Goal: Check status: Check status

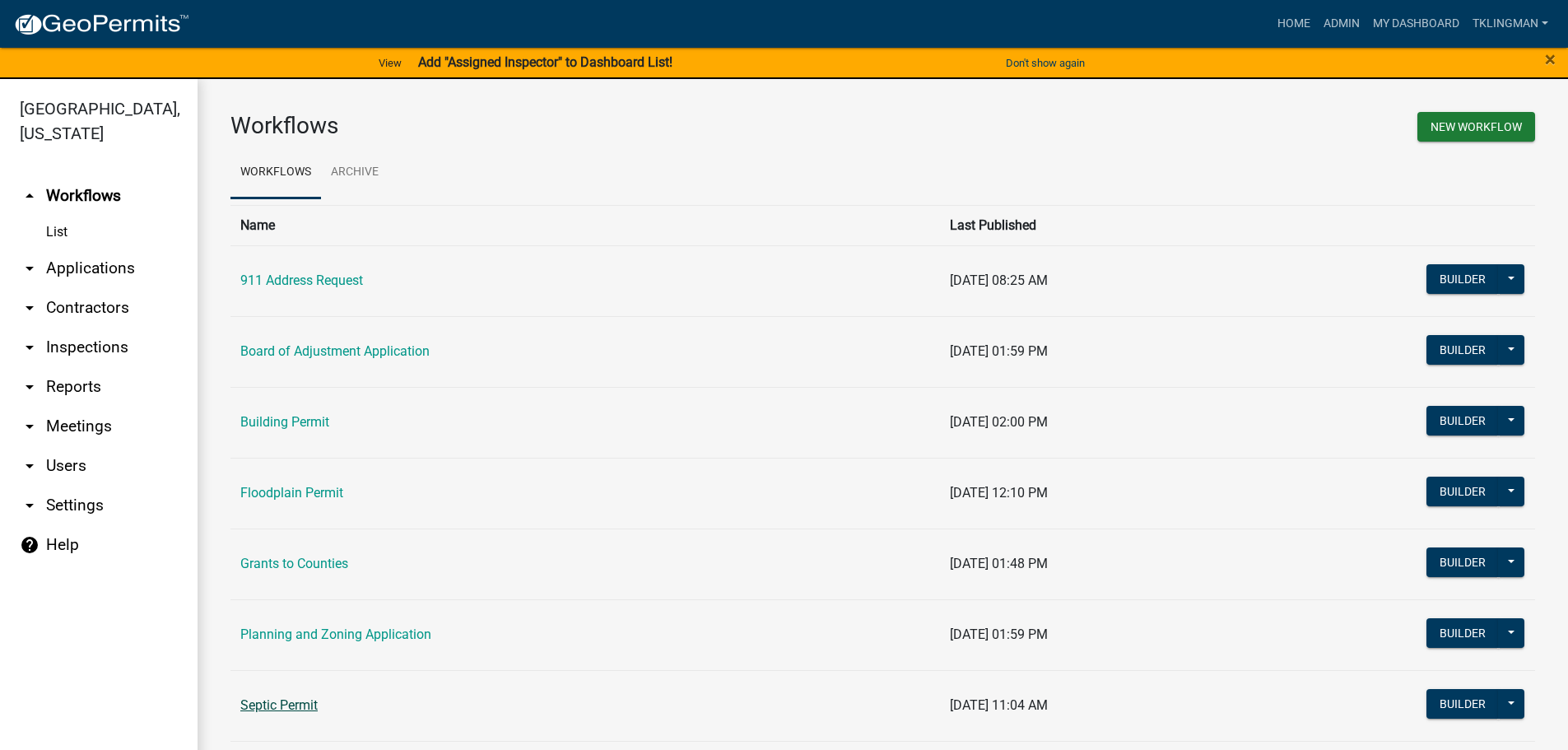
click at [280, 708] on link "Septic Permit" at bounding box center [280, 705] width 78 height 15
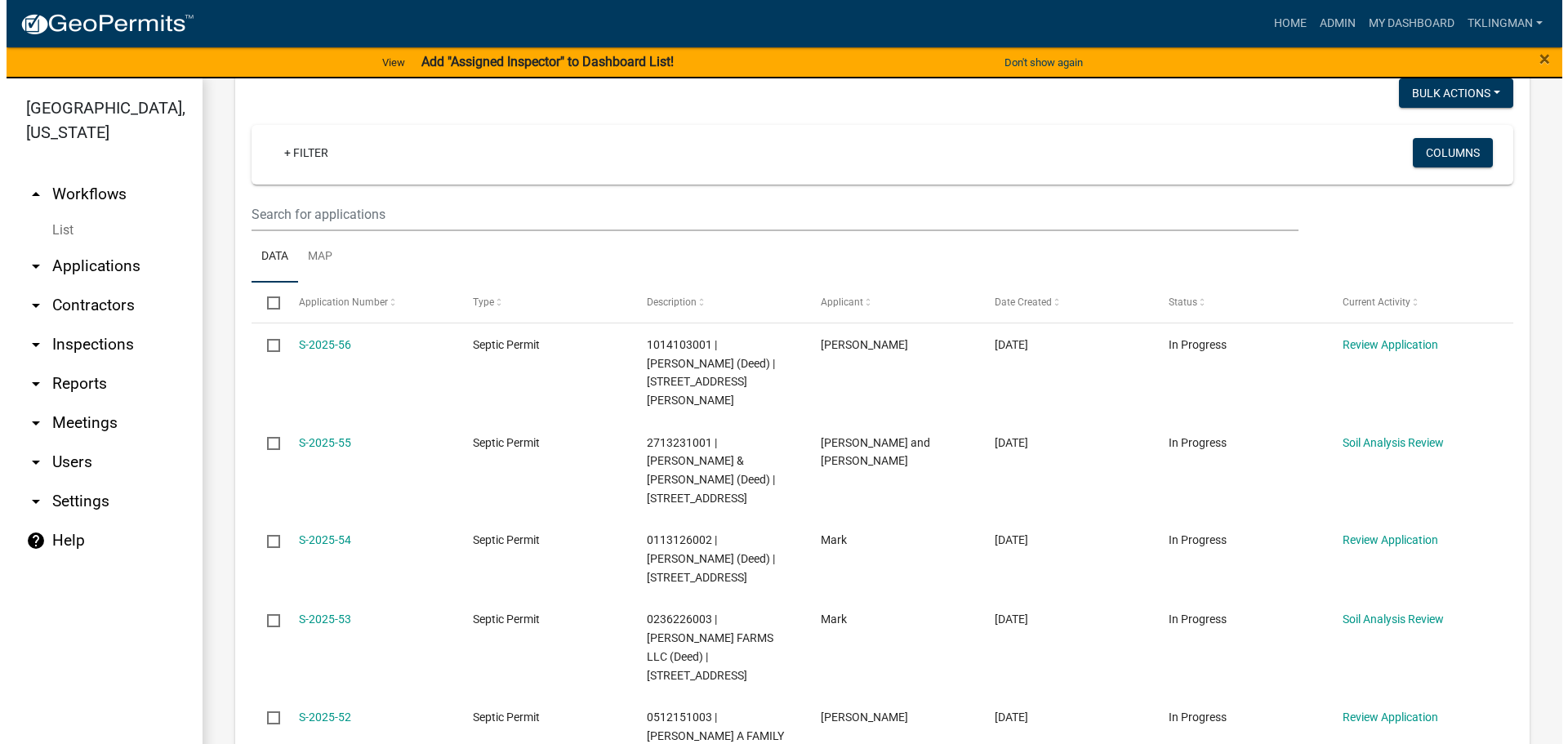
scroll to position [327, 0]
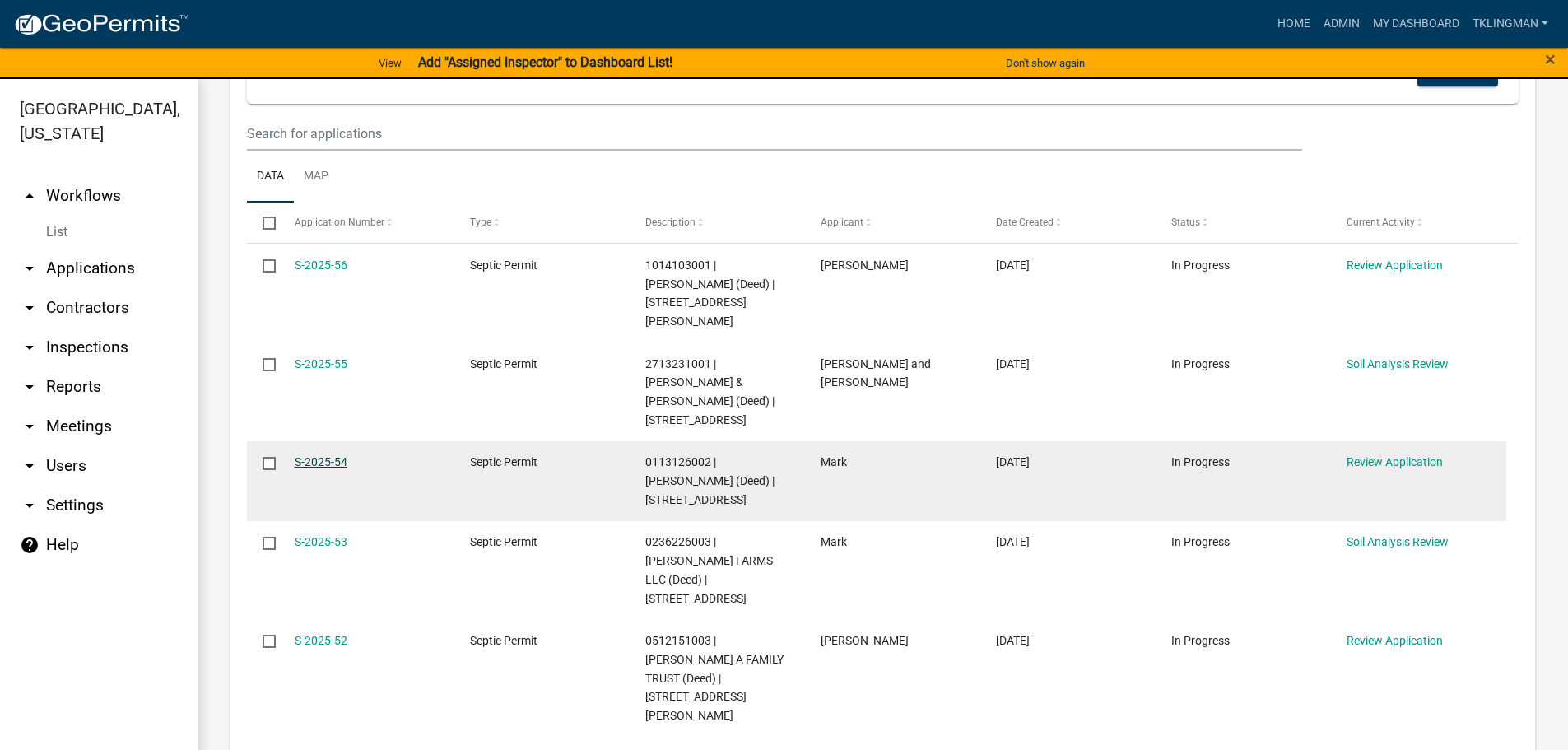
click at [344, 455] on link "S-2025-54" at bounding box center [321, 461] width 52 height 14
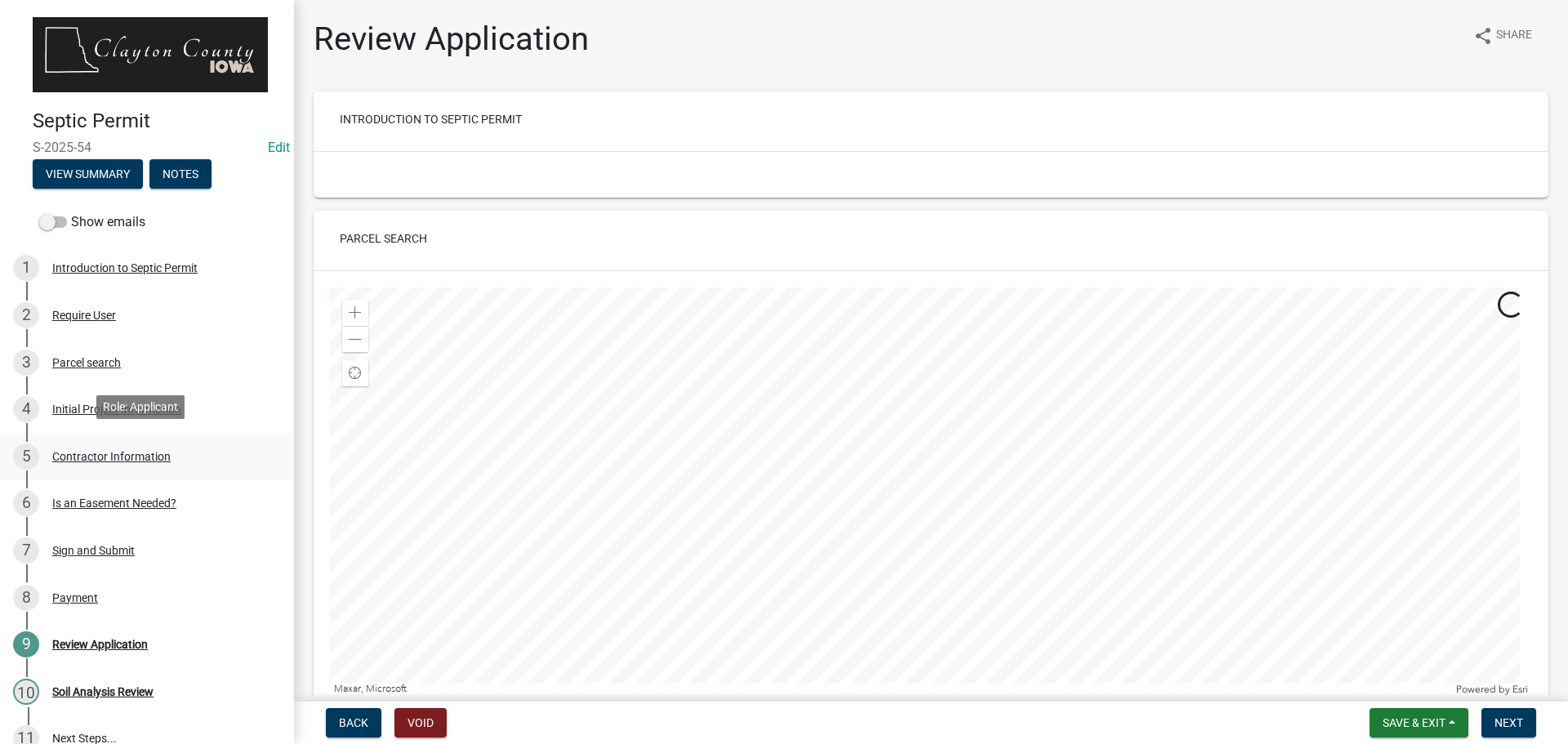
click at [97, 451] on div "Contractor Information" at bounding box center [111, 456] width 118 height 12
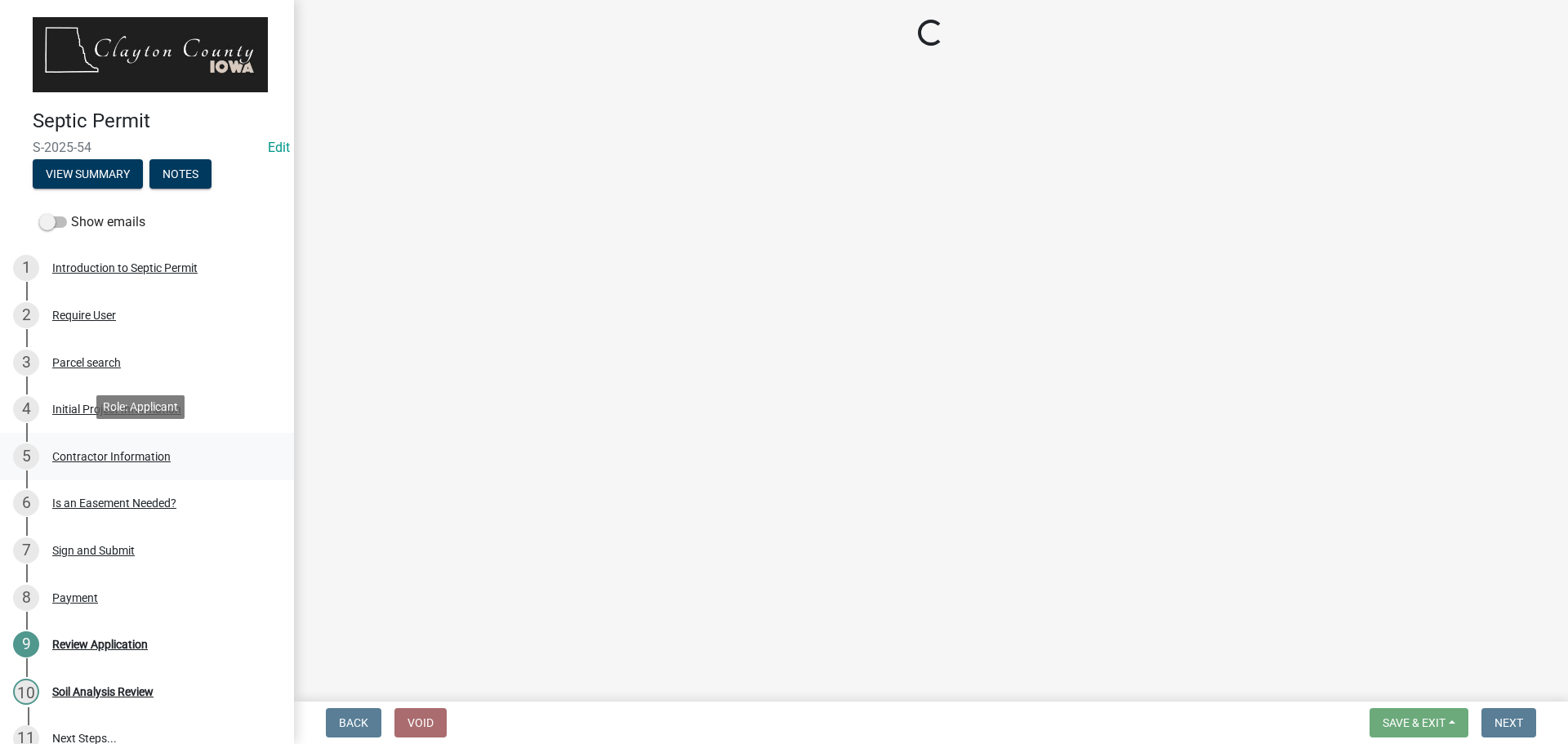
select select "1013ce6c-a7dd-4e34-967d-9a35c06e1cd9"
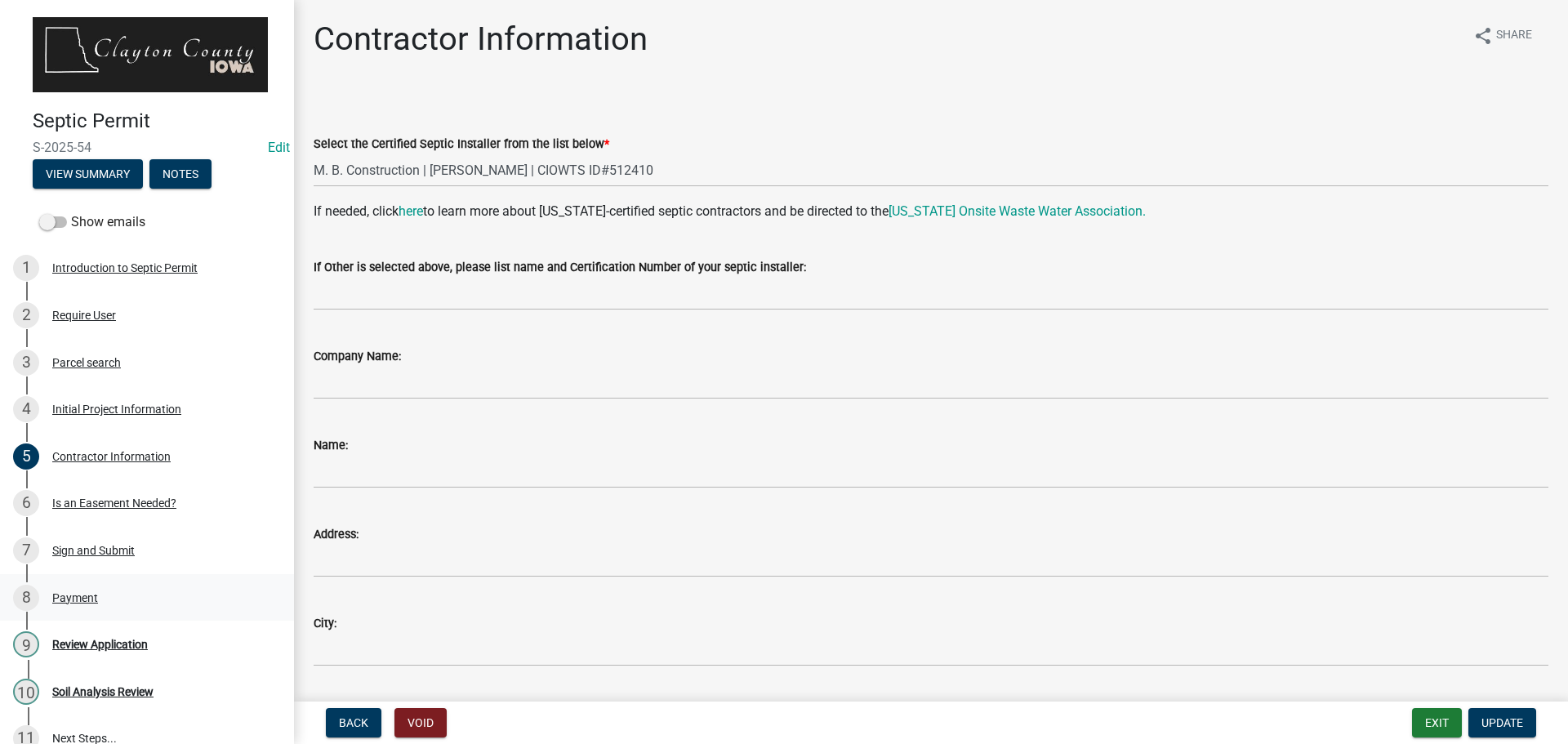
click at [83, 598] on div "Payment" at bounding box center [74, 598] width 46 height 12
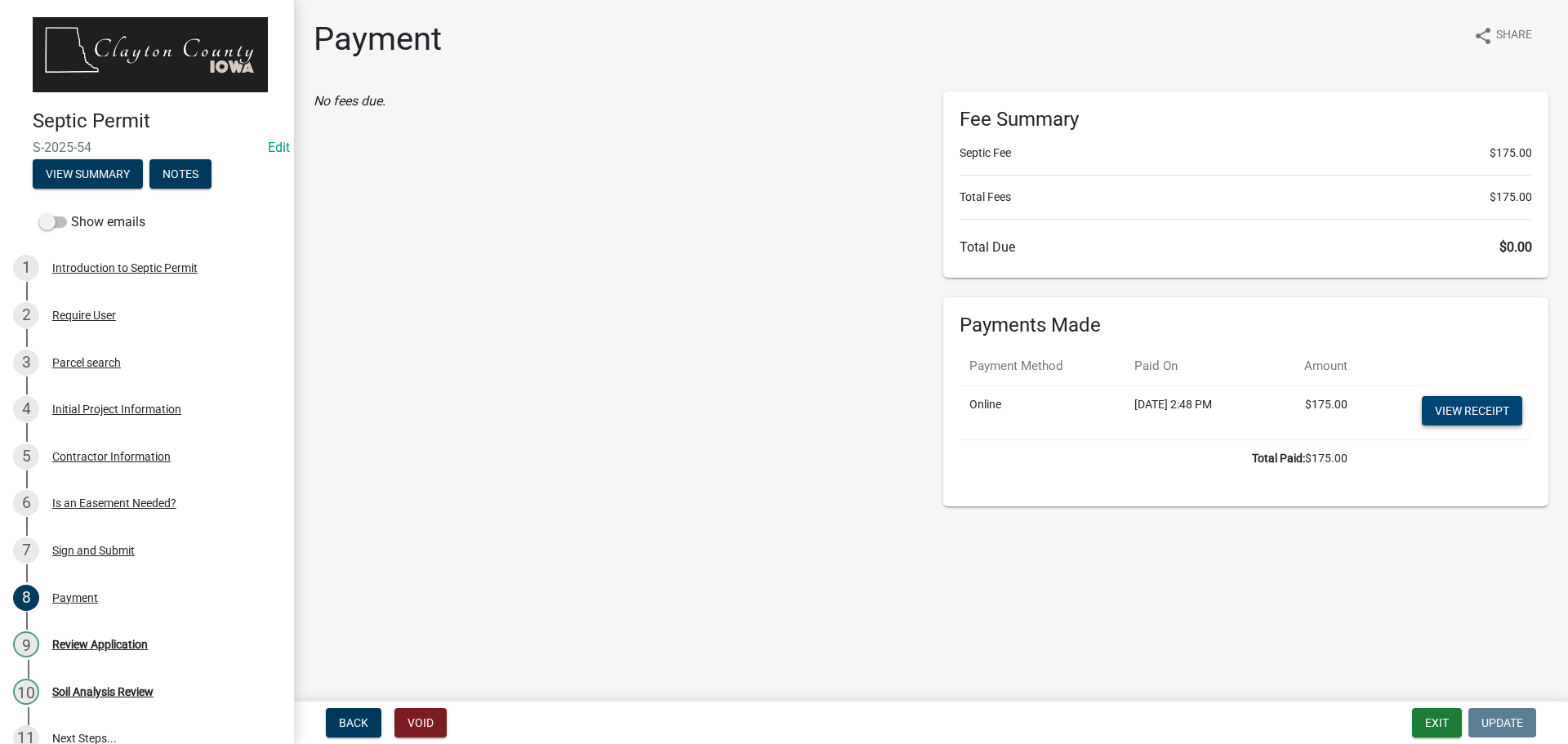
click at [1464, 413] on link "View receipt" at bounding box center [1472, 410] width 101 height 30
click at [127, 451] on div "Contractor Information" at bounding box center [111, 456] width 118 height 12
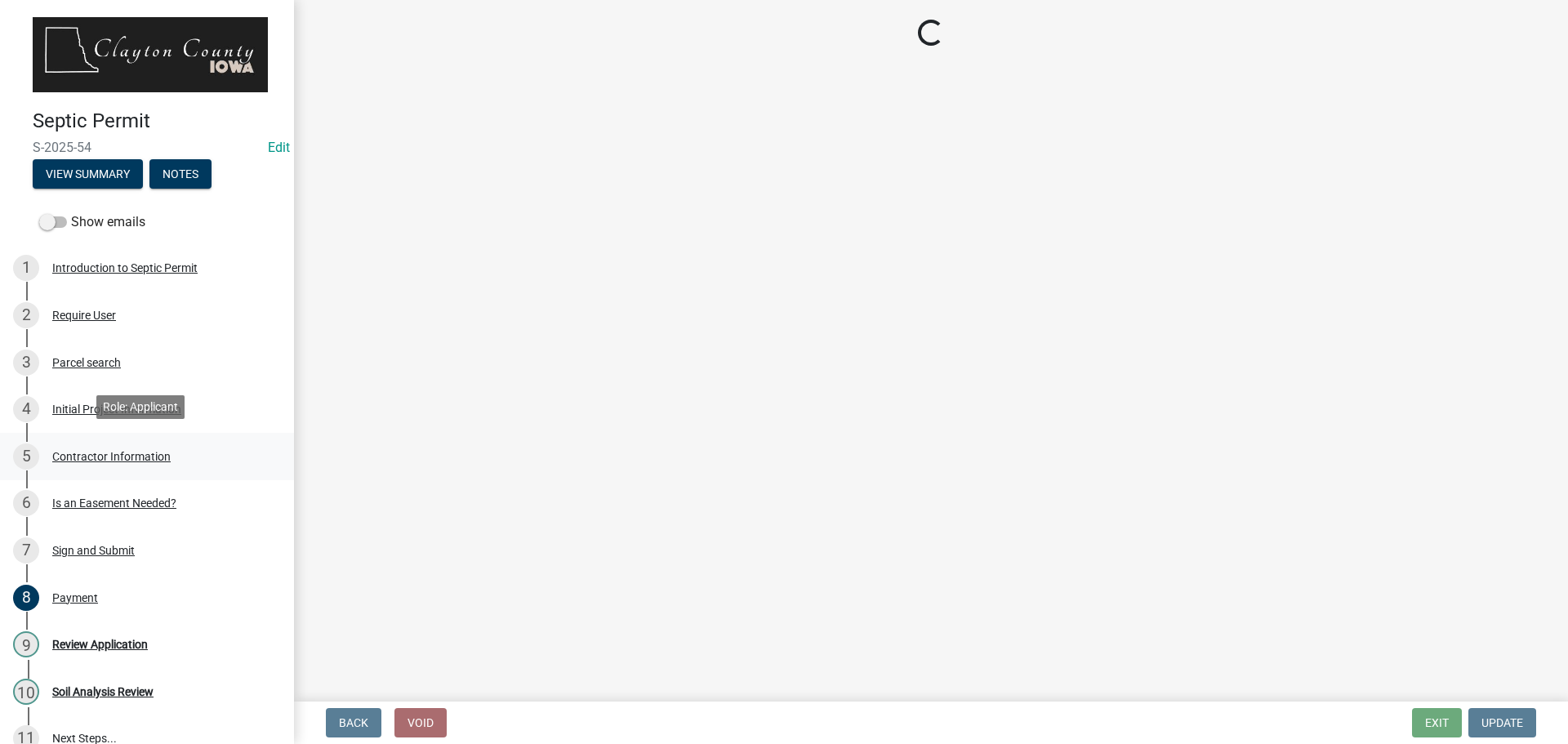
select select "1013ce6c-a7dd-4e34-967d-9a35c06e1cd9"
